Goal: Task Accomplishment & Management: Complete application form

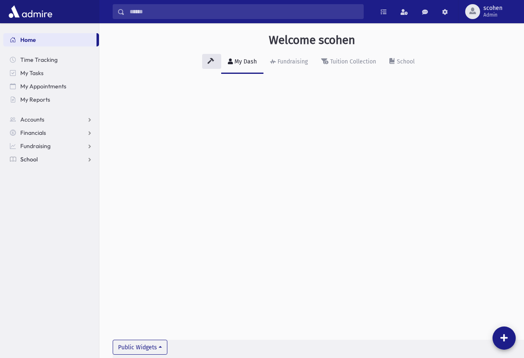
click at [63, 165] on nav "Home Time Tracking My Tasks My Appointments My Reports Accounts Accounts Accoun…" at bounding box center [49, 95] width 99 height 144
click at [65, 162] on link "School" at bounding box center [51, 159] width 96 height 13
click at [44, 182] on span "Attendance" at bounding box center [40, 185] width 31 height 7
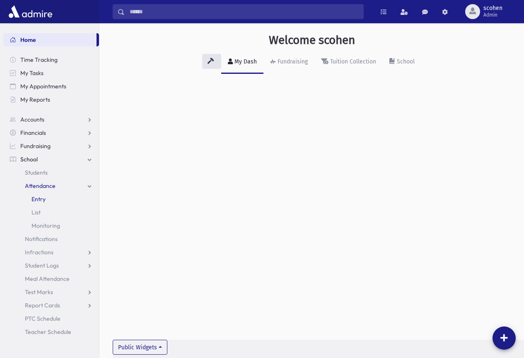
click at [41, 196] on span "Entry" at bounding box center [38, 198] width 14 height 7
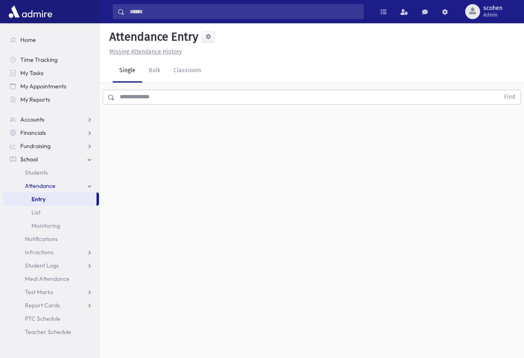
click at [149, 96] on input "text" at bounding box center [307, 97] width 385 height 15
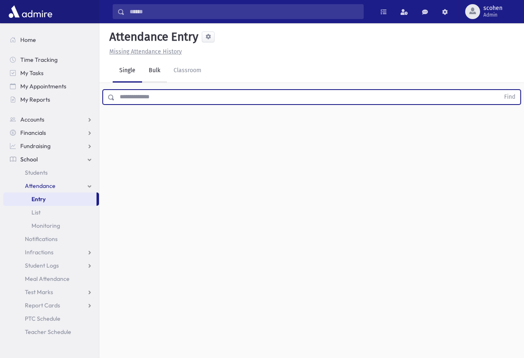
click at [164, 71] on link "Bulk" at bounding box center [154, 70] width 25 height 23
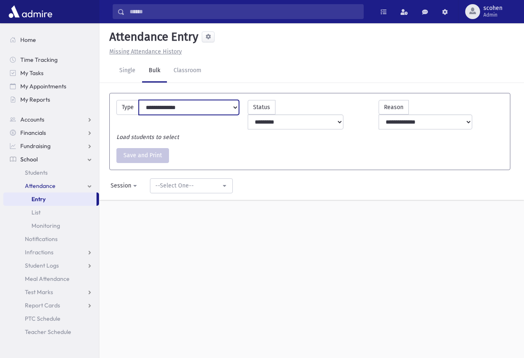
click at [235, 107] on select "**********" at bounding box center [189, 107] width 100 height 15
select select "**********"
click at [139, 100] on select "**********" at bounding box center [189, 107] width 100 height 15
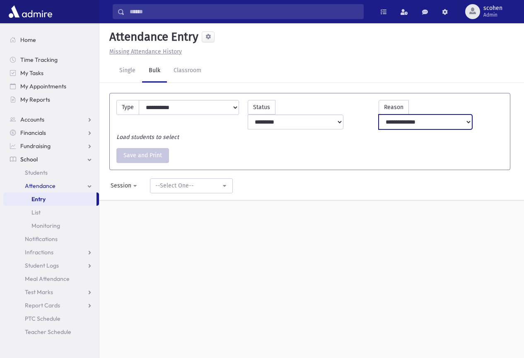
click at [470, 114] on select "**********" at bounding box center [426, 121] width 94 height 15
click at [346, 133] on div "Load students to select" at bounding box center [309, 137] width 395 height 9
click at [184, 68] on link "Classroom" at bounding box center [187, 70] width 41 height 23
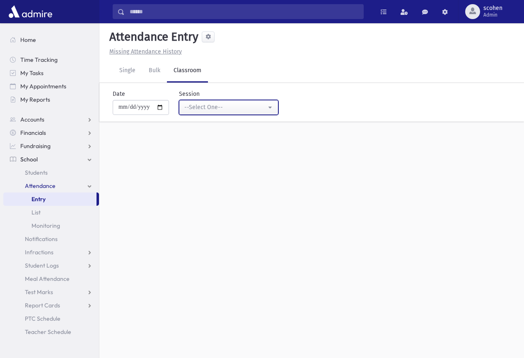
click at [230, 104] on div "--Select One--" at bounding box center [225, 107] width 82 height 9
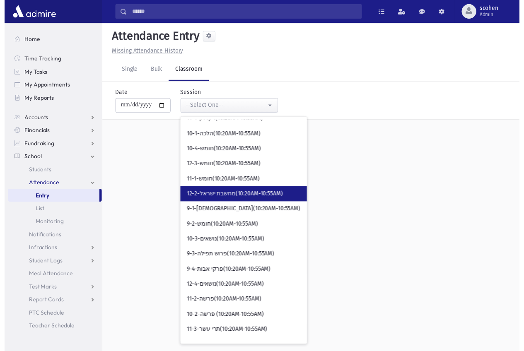
scroll to position [1036, 0]
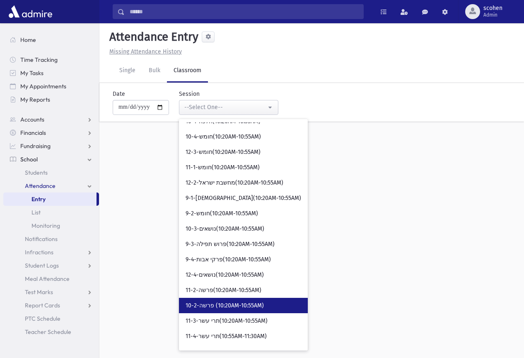
click at [243, 303] on span "10-2-פרשה (10:20AM-10:55AM)" at bounding box center [225, 305] width 78 height 8
select select "*****"
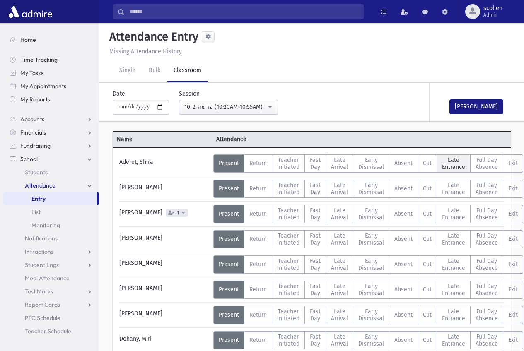
click at [452, 162] on span "Late Entrance" at bounding box center [453, 164] width 23 height 14
click at [229, 165] on span "Present" at bounding box center [229, 163] width 20 height 7
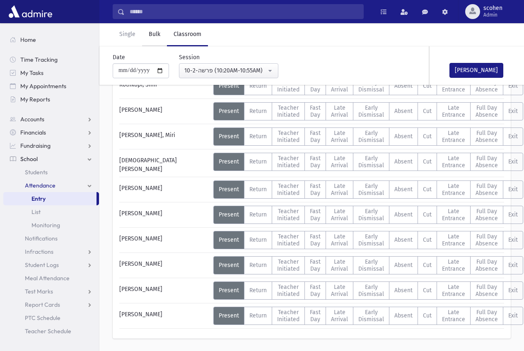
click at [160, 35] on link "Bulk" at bounding box center [154, 34] width 25 height 23
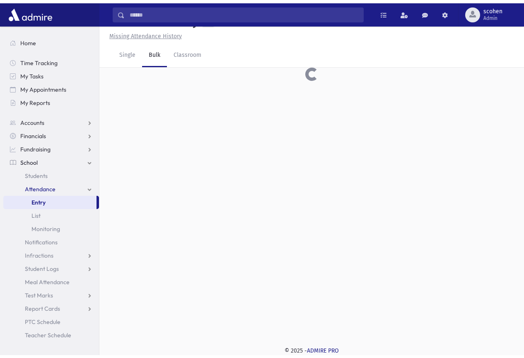
scroll to position [19, 0]
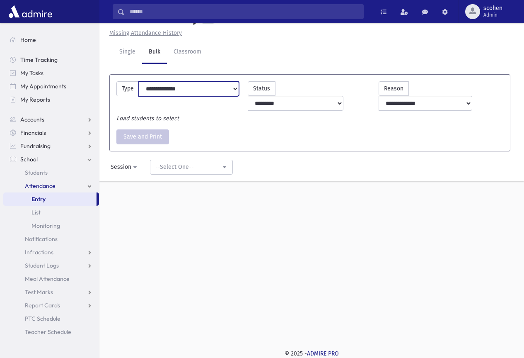
click at [236, 86] on select "**********" at bounding box center [189, 88] width 100 height 15
select select "**********"
click at [139, 81] on select "**********" at bounding box center [189, 88] width 100 height 15
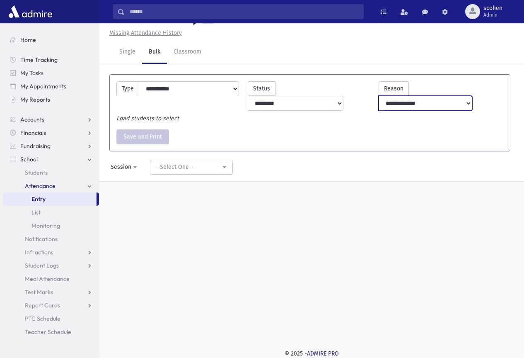
click at [463, 96] on select "**********" at bounding box center [426, 103] width 94 height 15
drag, startPoint x: 326, startPoint y: 101, endPoint x: 320, endPoint y: 103, distance: 6.0
click at [326, 114] on div "Load students to select" at bounding box center [309, 118] width 395 height 9
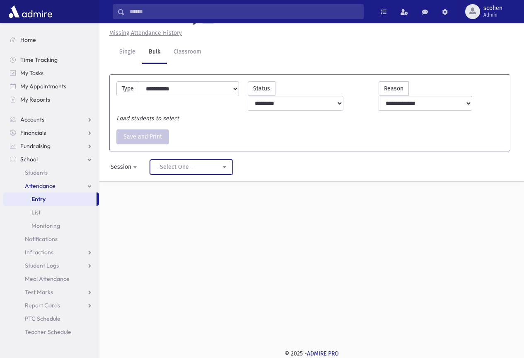
click at [194, 162] on div "--Select One--" at bounding box center [187, 166] width 65 height 9
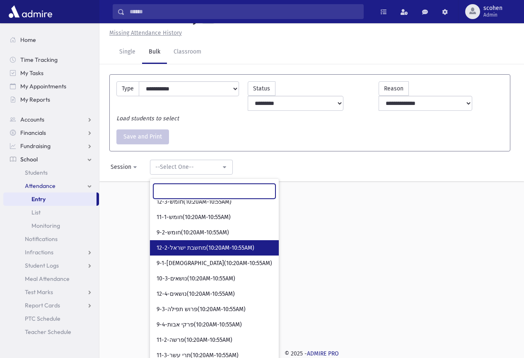
scroll to position [99, 0]
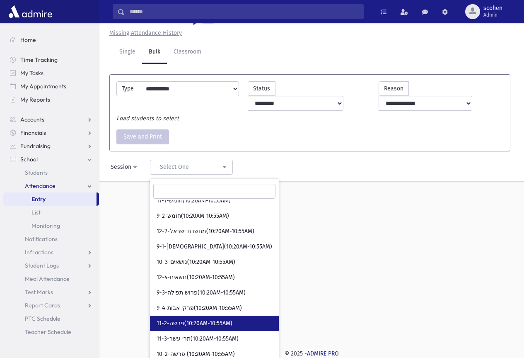
click at [205, 319] on span "11-2-פרשה(10:20AM-10:55AM)" at bounding box center [195, 323] width 76 height 8
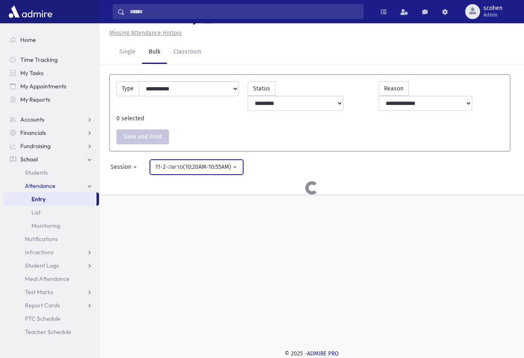
click at [213, 162] on div "11-2-פרשה(10:20AM-10:55AM)" at bounding box center [193, 166] width 76 height 9
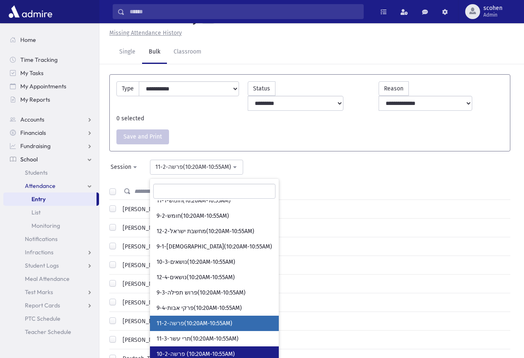
click at [211, 350] on span "10-2-פרשה (10:20AM-10:55AM)" at bounding box center [196, 354] width 78 height 8
select select "*****"
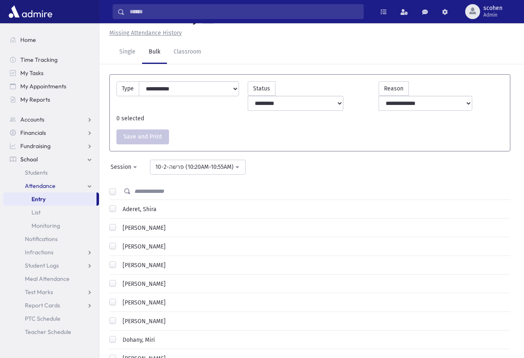
click at [116, 205] on div "Aderet, Shira" at bounding box center [132, 210] width 47 height 10
click at [119, 205] on label "Aderet, Shira" at bounding box center [137, 209] width 37 height 9
click at [119, 223] on label "Assouline, Rachelli" at bounding box center [142, 227] width 46 height 9
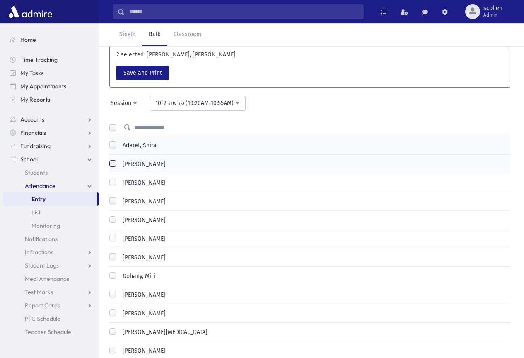
scroll to position [102, 0]
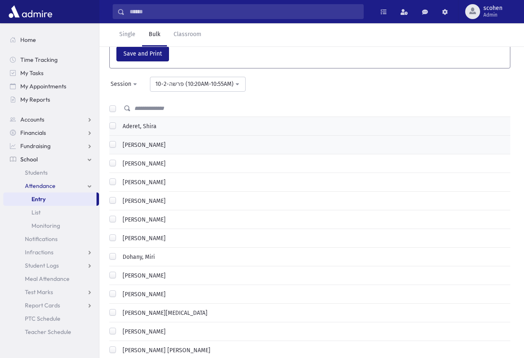
click at [119, 196] on label "Brody, Golda" at bounding box center [142, 200] width 46 height 9
click at [119, 215] on label "Carlebach, Elisheva" at bounding box center [142, 219] width 46 height 9
click at [116, 252] on div "Dohany, Miri" at bounding box center [132, 257] width 46 height 10
click at [119, 252] on label "Dohany, Miri" at bounding box center [137, 256] width 36 height 9
click at [119, 290] on label "Fischer, Rachelli" at bounding box center [142, 294] width 46 height 9
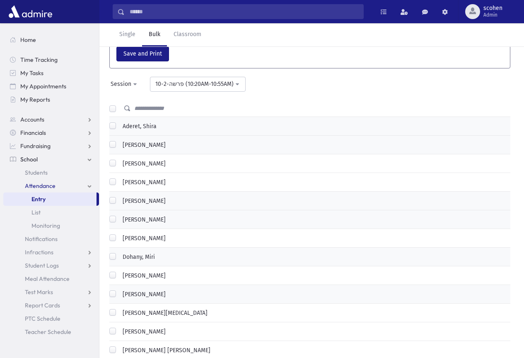
click at [119, 327] on label "Gleiberman, Dassi" at bounding box center [142, 331] width 46 height 9
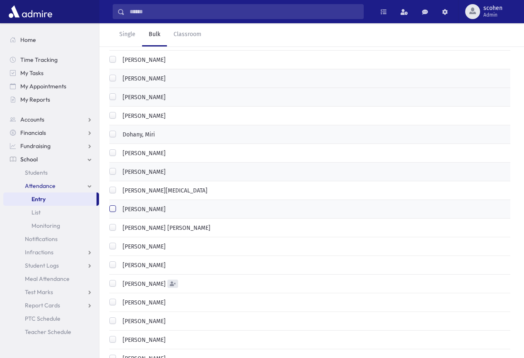
scroll to position [226, 0]
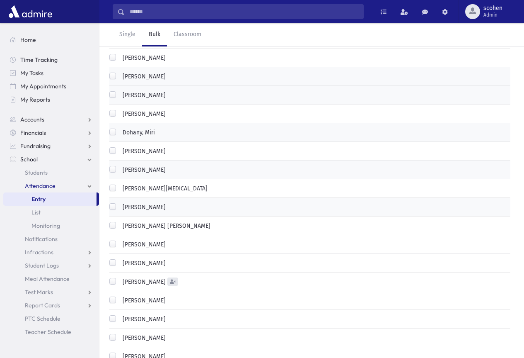
click at [119, 259] on label "Goldstein, Sarah" at bounding box center [142, 263] width 46 height 9
click at [119, 352] on label "Kaufman, Esther" at bounding box center [142, 356] width 46 height 9
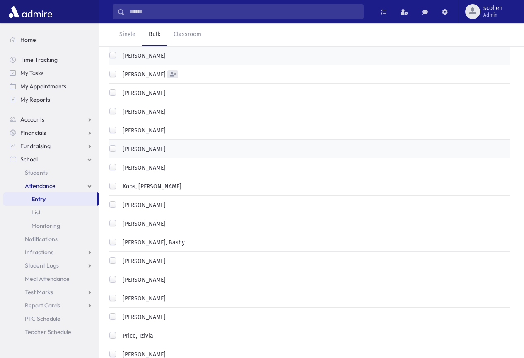
click at [119, 238] on label "Lichtenstein, Bashy" at bounding box center [151, 242] width 65 height 9
click at [119, 257] on label "Lipschutz, Devorah" at bounding box center [142, 261] width 46 height 9
click at [119, 163] on label "Klein, Chana" at bounding box center [142, 167] width 46 height 9
click at [119, 70] on label "Gottlieb, Raizy" at bounding box center [142, 74] width 46 height 9
click at [119, 219] on label "Levine, Tobey" at bounding box center [142, 223] width 46 height 9
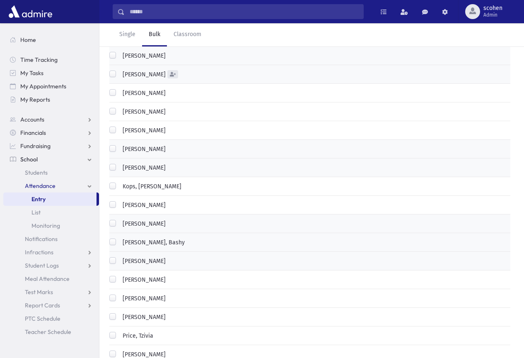
click at [119, 294] on label "Neuhaus, Rikki" at bounding box center [142, 298] width 46 height 9
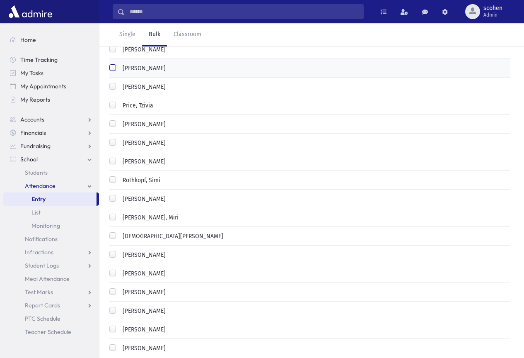
scroll to position [681, 0]
click at [119, 269] on label "Solomon, Bayla" at bounding box center [142, 273] width 46 height 9
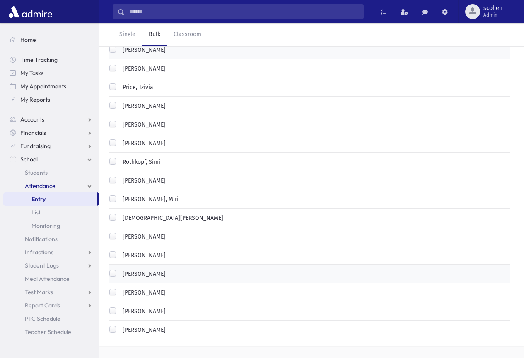
click at [119, 232] on label "Seeve, Michal" at bounding box center [142, 236] width 46 height 9
click at [119, 102] on label "Rabinowitz, Malky" at bounding box center [142, 106] width 46 height 9
click at [119, 288] on label "Szanzer, Bina" at bounding box center [142, 292] width 46 height 9
click at [119, 213] on label "Scheinerman, Shana" at bounding box center [171, 217] width 104 height 9
click at [119, 307] on label "Taub, Breindy" at bounding box center [142, 311] width 46 height 9
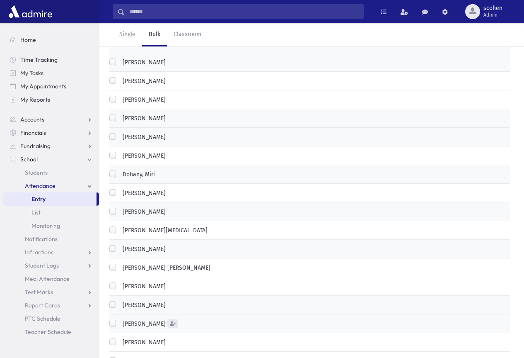
scroll to position [18, 0]
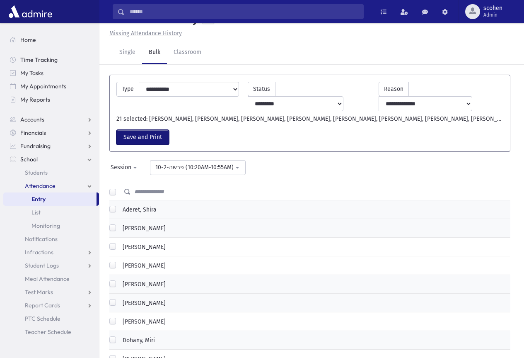
click at [146, 130] on button "Save and Print" at bounding box center [142, 137] width 53 height 15
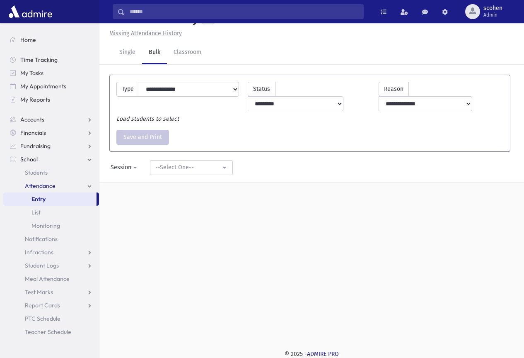
click at [36, 196] on span "Entry" at bounding box center [38, 198] width 14 height 7
